Goal: Transaction & Acquisition: Purchase product/service

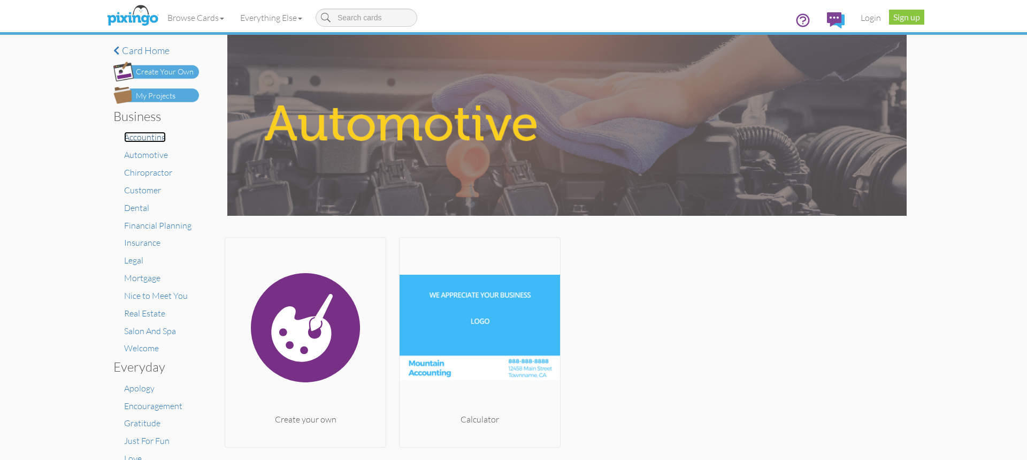
click at [152, 136] on span "Accounting" at bounding box center [145, 137] width 42 height 11
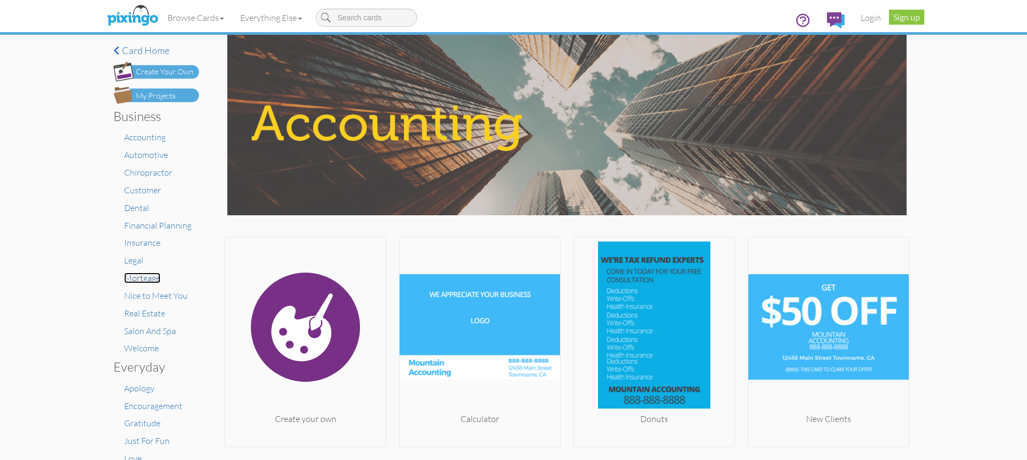
click at [139, 278] on span "Mortgage" at bounding box center [142, 277] width 36 height 11
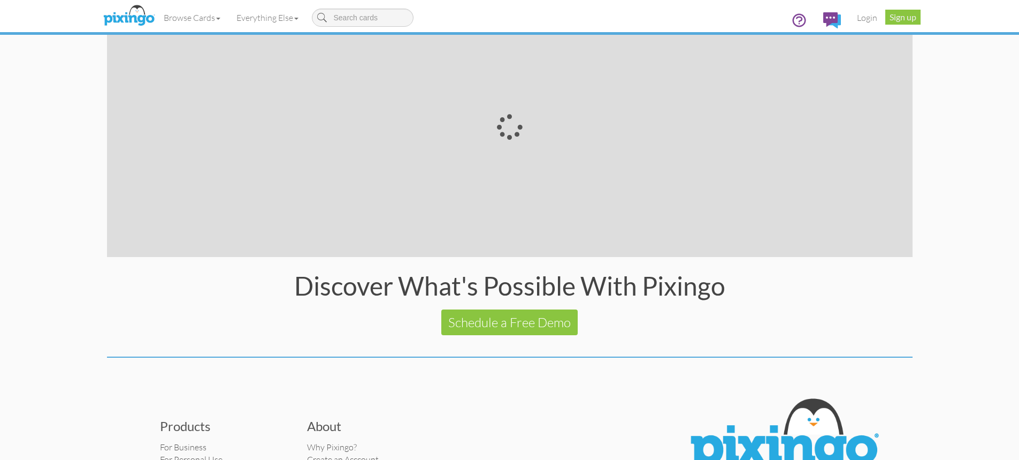
scroll to position [2054, 0]
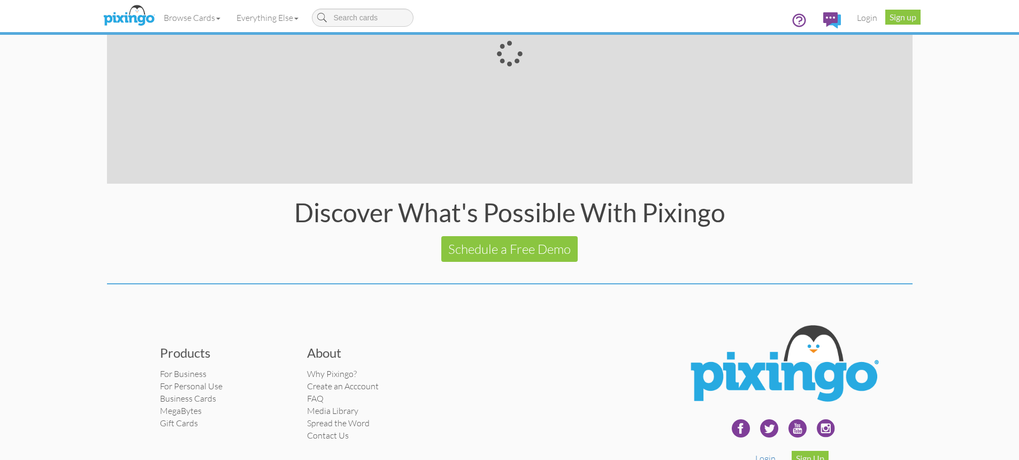
scroll to position [2054, 0]
